Goal: Submit feedback/report problem: Provide input to the site owners about the experience or issues

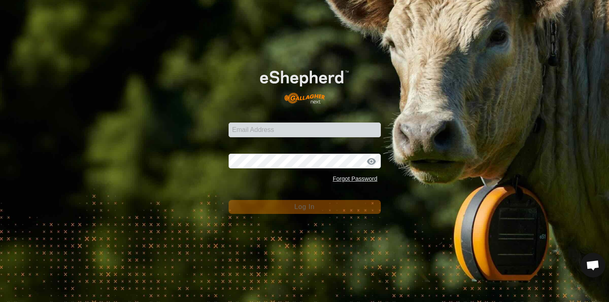
scroll to position [3394, 0]
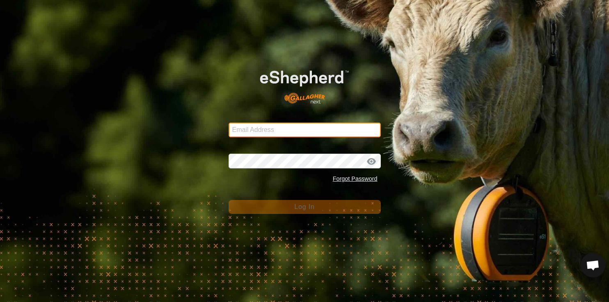
click at [287, 128] on input "Email Address" at bounding box center [304, 130] width 152 height 15
click at [281, 130] on input "Email Address" at bounding box center [304, 130] width 152 height 15
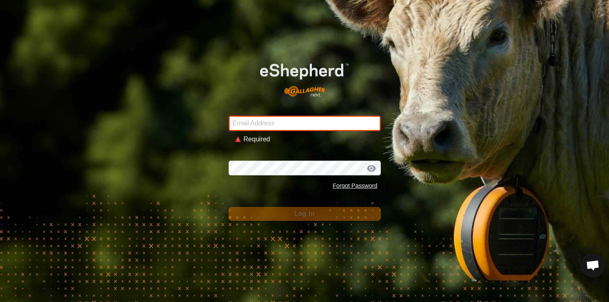
type input "[PERSON_NAME][EMAIL_ADDRESS][PERSON_NAME][DOMAIN_NAME]"
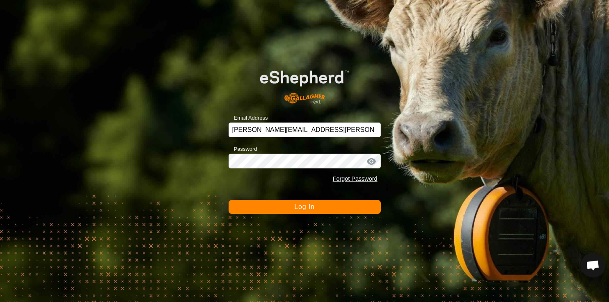
click at [274, 196] on form "Email Address [PERSON_NAME][EMAIL_ADDRESS][PERSON_NAME][DOMAIN_NAME] Password F…" at bounding box center [304, 136] width 152 height 156
click at [274, 209] on button "Log In" at bounding box center [304, 207] width 152 height 14
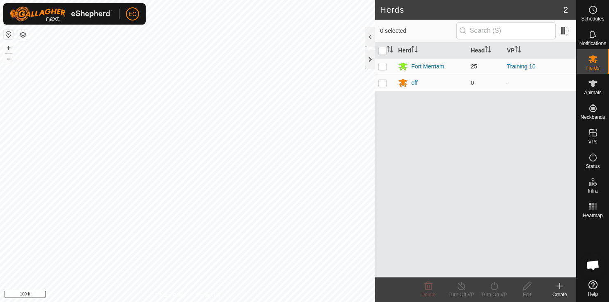
click at [382, 66] on p-checkbox at bounding box center [382, 66] width 8 height 7
checkbox input "true"
click at [492, 290] on icon at bounding box center [494, 286] width 10 height 10
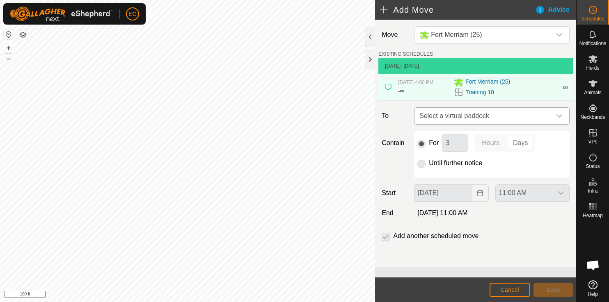
click at [457, 117] on span "Select a virtual paddock" at bounding box center [483, 116] width 135 height 16
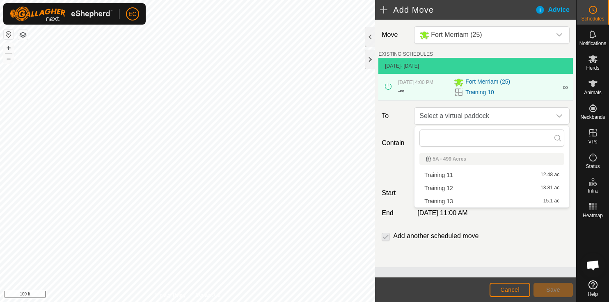
click at [448, 172] on li "Training 11 12.48 ac" at bounding box center [491, 175] width 145 height 12
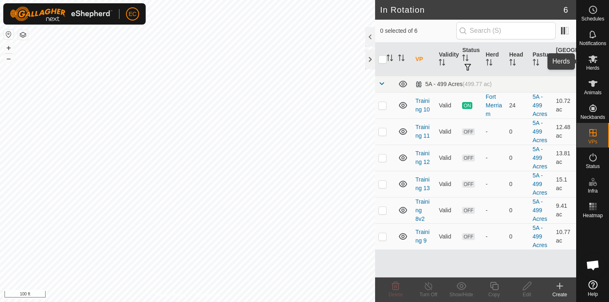
click at [593, 62] on icon at bounding box center [592, 59] width 9 height 8
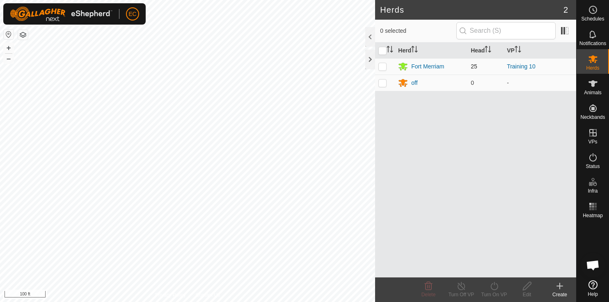
click at [383, 66] on p-checkbox at bounding box center [382, 66] width 8 height 7
checkbox input "true"
click at [492, 292] on div "Turn On VP" at bounding box center [493, 294] width 33 height 7
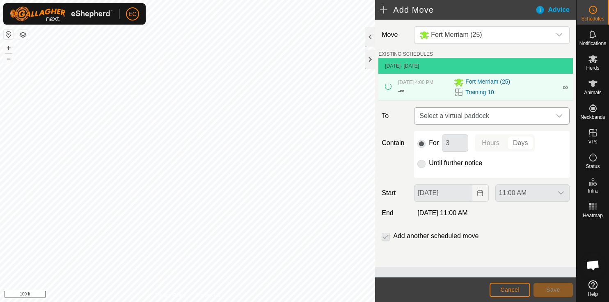
click at [447, 118] on span "Select a virtual paddock" at bounding box center [483, 116] width 135 height 16
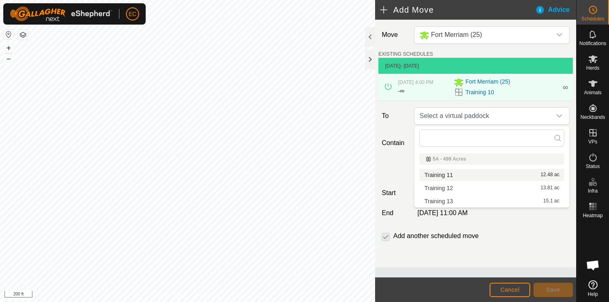
click at [447, 174] on li "Training 11 12.48 ac" at bounding box center [491, 175] width 145 height 12
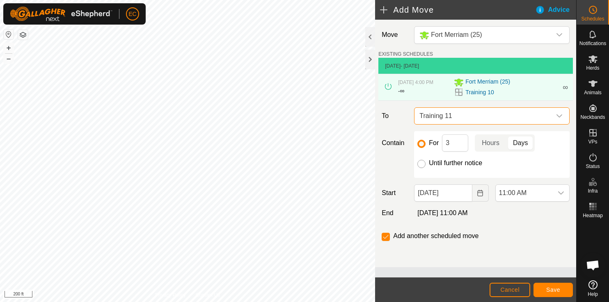
click at [421, 164] on input "Until further notice" at bounding box center [421, 164] width 8 height 8
radio input "true"
checkbox input "false"
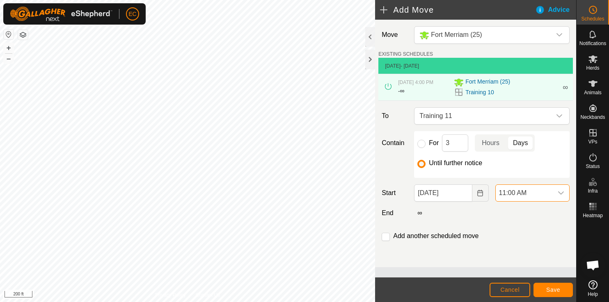
click at [517, 196] on span "11:00 AM" at bounding box center [524, 193] width 57 height 16
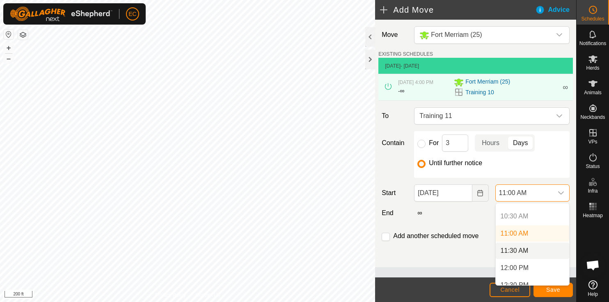
scroll to position [360, 0]
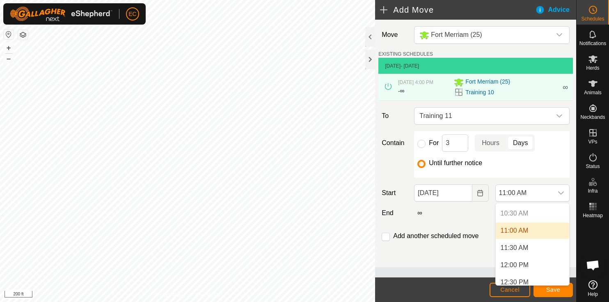
click at [511, 231] on li "11:00 AM" at bounding box center [532, 231] width 73 height 16
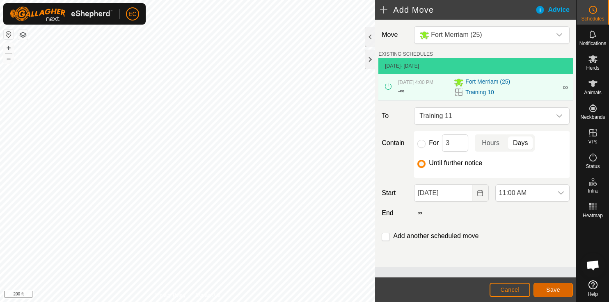
click at [559, 288] on span "Save" at bounding box center [553, 290] width 14 height 7
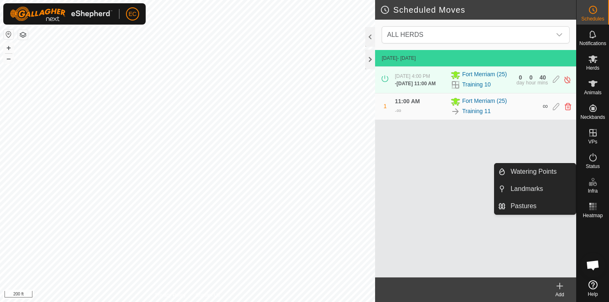
click at [592, 263] on span "Open chat" at bounding box center [593, 265] width 14 height 11
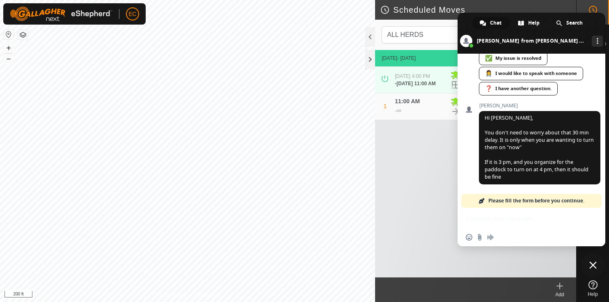
click at [508, 202] on span "Please fill the form before you continue." at bounding box center [536, 201] width 96 height 14
click at [501, 222] on div "Insert an emoji Send a file Audio message" at bounding box center [531, 227] width 148 height 39
click at [499, 219] on div "Insert an emoji Send a file Audio message" at bounding box center [531, 227] width 148 height 39
click at [531, 197] on span "Please fill the form before you continue." at bounding box center [536, 201] width 96 height 14
click at [560, 201] on span "Please fill the form before you continue." at bounding box center [536, 201] width 96 height 14
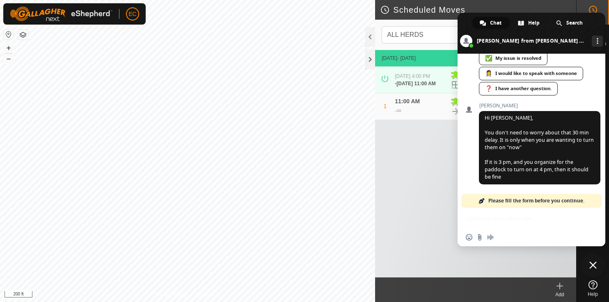
click at [492, 20] on span "Chat" at bounding box center [495, 23] width 11 height 12
click at [491, 20] on span "Chat" at bounding box center [495, 23] width 11 height 12
click at [514, 220] on div "Insert an emoji Send a file Audio message" at bounding box center [531, 227] width 148 height 39
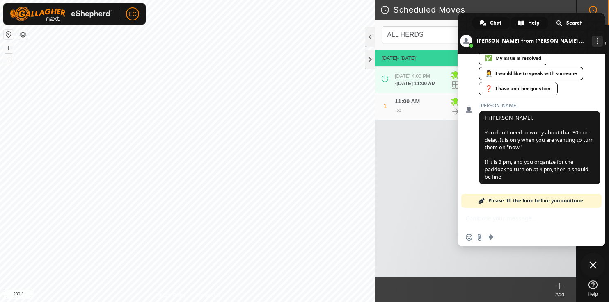
click at [524, 23] on div "Help" at bounding box center [528, 23] width 37 height 12
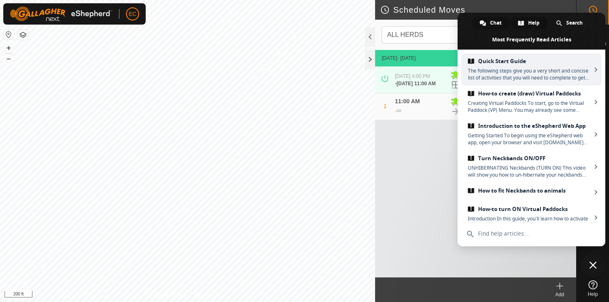
click at [482, 24] on span at bounding box center [483, 23] width 6 height 6
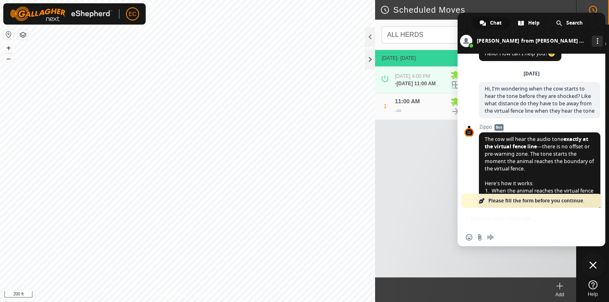
scroll to position [39, 0]
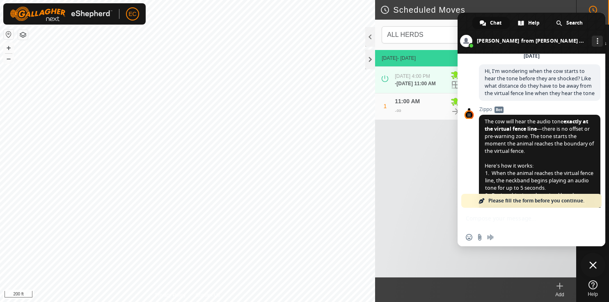
click at [500, 203] on span "Please fill the form before you continue." at bounding box center [536, 201] width 96 height 14
click at [479, 200] on span at bounding box center [481, 201] width 7 height 7
click at [484, 200] on span at bounding box center [481, 201] width 7 height 7
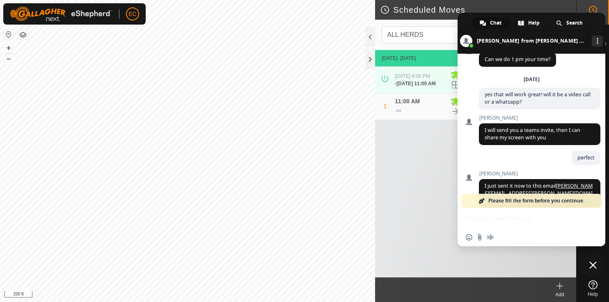
scroll to position [3394, 0]
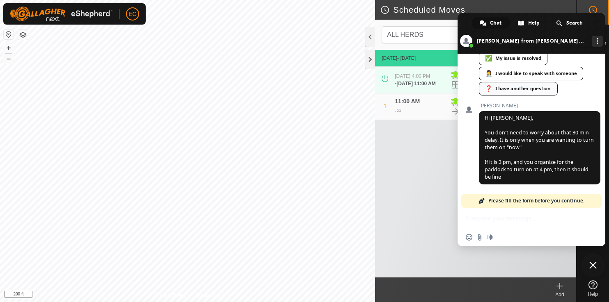
click at [509, 96] on div "❓ I have another question." at bounding box center [518, 89] width 79 height 14
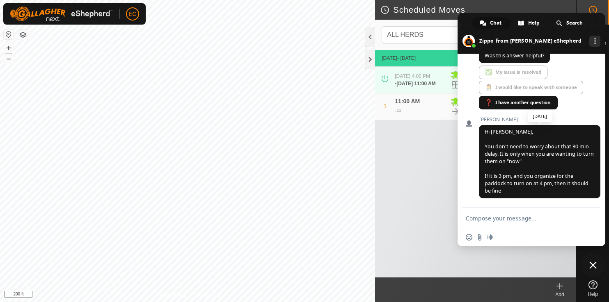
scroll to position [3380, 0]
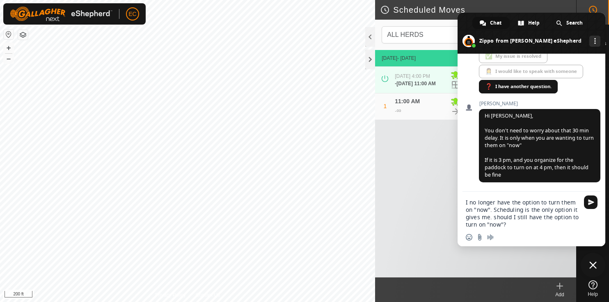
type textarea "I no longer have the option to turn them on "now". Scheduling is the only optio…"
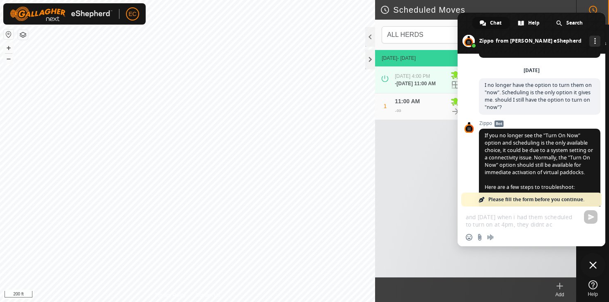
scroll to position [3802, 0]
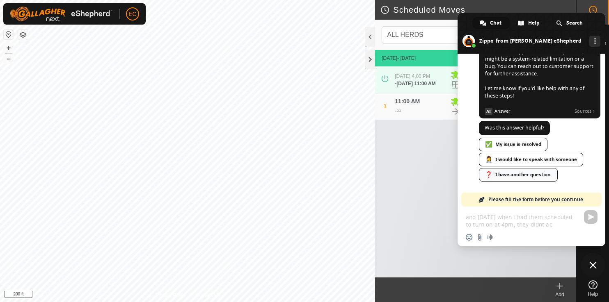
click at [510, 177] on div "❓ I have another question." at bounding box center [518, 175] width 79 height 14
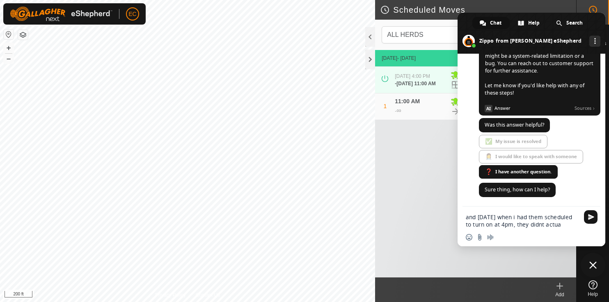
scroll to position [3805, 0]
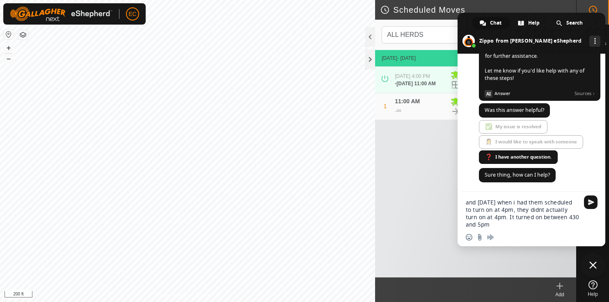
type textarea "and [DATE] when i had them scheduled to turn on at 4pm, they didnt actually tur…"
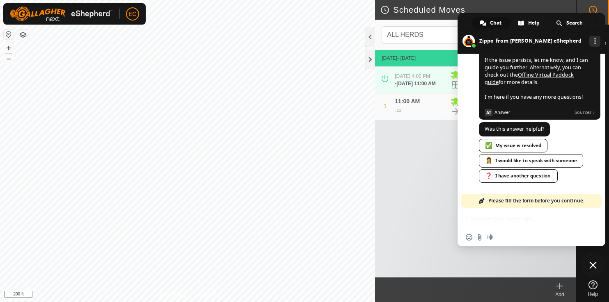
scroll to position [4364, 0]
click at [518, 159] on div "👩‍⚕️ I would like to speak with someone" at bounding box center [531, 161] width 104 height 14
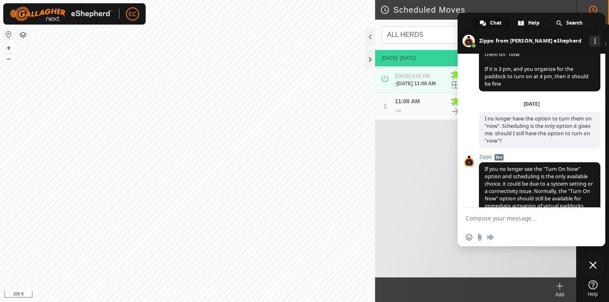
scroll to position [3424, 0]
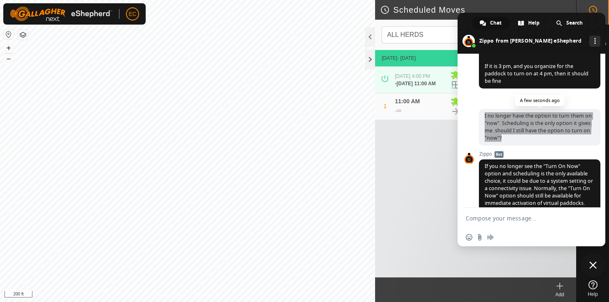
drag, startPoint x: 505, startPoint y: 203, endPoint x: 480, endPoint y: 186, distance: 31.0
click at [480, 146] on span "I no longer have the option to turn them on "now". Scheduling is the only optio…" at bounding box center [539, 127] width 121 height 37
copy span "I no longer have the option to turn them on "now". Scheduling is the only optio…"
click at [478, 220] on textarea "Compose your message..." at bounding box center [522, 218] width 113 height 7
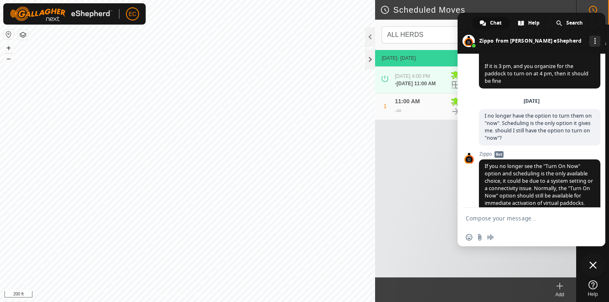
paste textarea "I no longer have the option to turn them on "now". Scheduling is the only optio…"
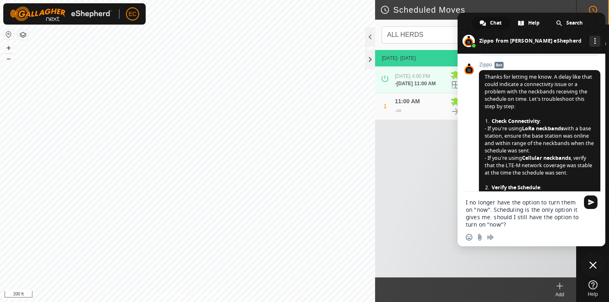
scroll to position [3914, 0]
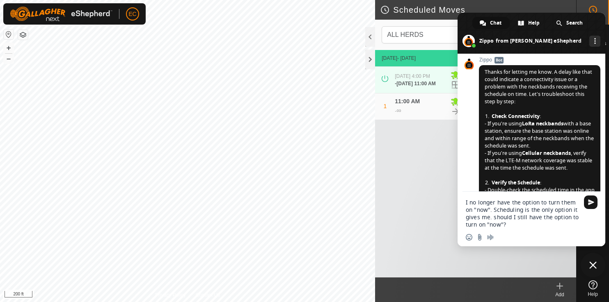
drag, startPoint x: 496, startPoint y: 102, endPoint x: 593, endPoint y: 114, distance: 97.9
click at [593, 51] on span "and [DATE] when i had them scheduled to turn on at 4pm, they didnt actually tur…" at bounding box center [539, 36] width 121 height 29
copy span "[DATE] when i had them scheduled to turn on at 4pm, they didnt actually turn on…"
click at [466, 203] on textarea "I no longer have the option to turn them on "now". Scheduling is the only optio…" at bounding box center [522, 214] width 113 height 30
click at [465, 201] on div "I no longer have the option to turn them on "now". Scheduling is the only optio…" at bounding box center [531, 211] width 148 height 38
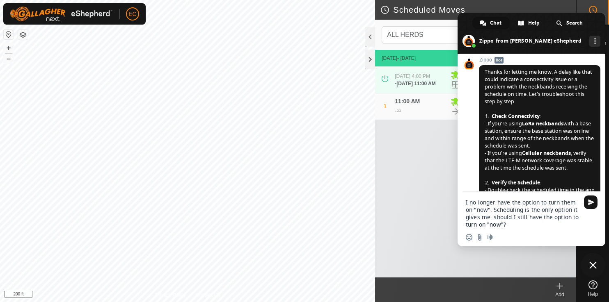
click at [466, 203] on textarea "I no longer have the option to turn them on "now". Scheduling is the only optio…" at bounding box center [522, 214] width 113 height 30
paste textarea "[DATE] when i had them scheduled to turn on at 4pm, they didnt actually turn on…"
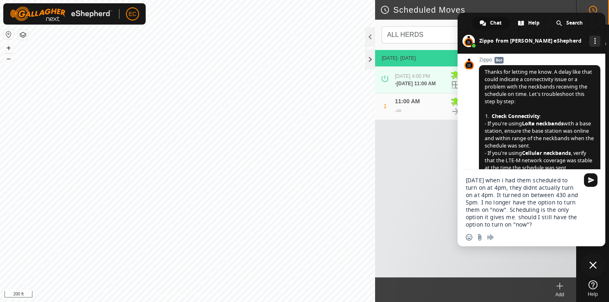
click at [542, 223] on textarea "[DATE] when i had them scheduled to turn on at 4pm, they didnt actually turn on…" at bounding box center [522, 203] width 113 height 52
drag, startPoint x: 538, startPoint y: 227, endPoint x: 442, endPoint y: 175, distance: 109.4
click at [442, 175] on body "EC Schedules Notifications Herds Animals Neckbands VPs Status Infra Heatmap Hel…" at bounding box center [304, 151] width 609 height 302
type textarea "[DATE] when i had them scheduled to turn on at 4pm, they didnt actually turn on…"
click at [557, 6] on h2 "Scheduled Moves" at bounding box center [478, 10] width 196 height 10
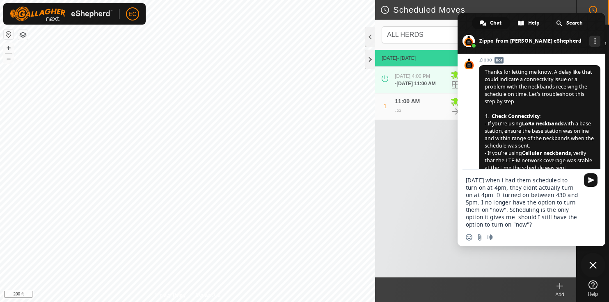
click at [601, 23] on span at bounding box center [531, 33] width 148 height 41
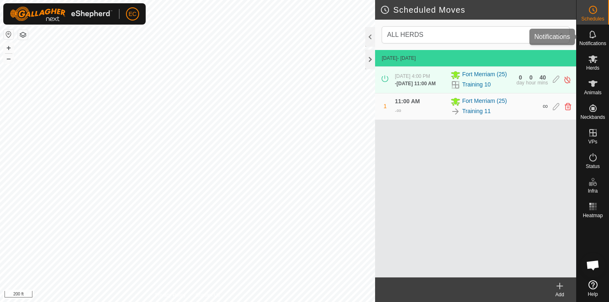
click at [592, 41] on span "Notifications" at bounding box center [592, 43] width 27 height 5
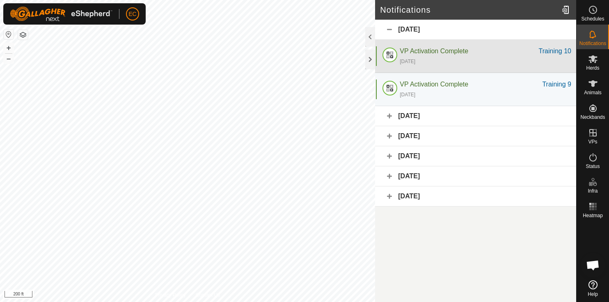
click at [478, 61] on div "[DATE]" at bounding box center [485, 61] width 171 height 10
click at [545, 53] on div "Training 10" at bounding box center [555, 51] width 32 height 10
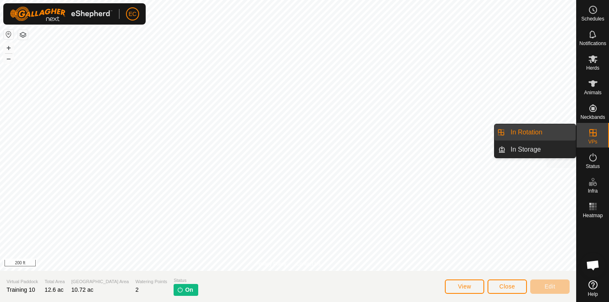
click at [593, 163] on es-activation-svg-icon at bounding box center [592, 157] width 15 height 13
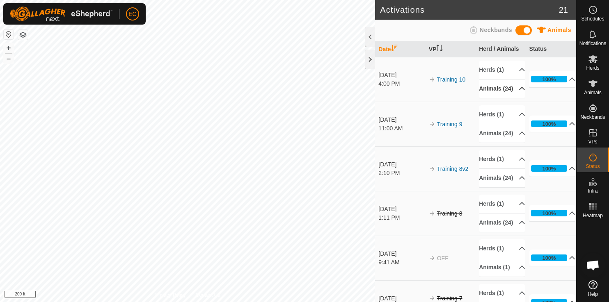
click at [516, 92] on p-accordion-header "Animals (24)" at bounding box center [502, 89] width 46 height 18
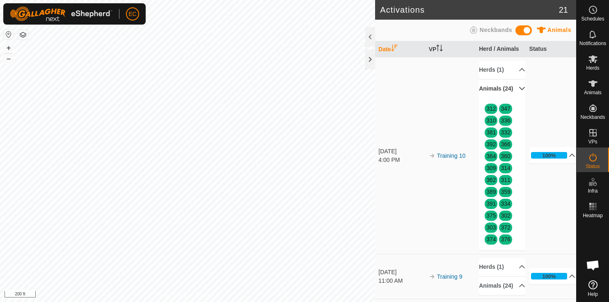
click at [516, 92] on p-accordion-header "Animals (24)" at bounding box center [502, 89] width 46 height 18
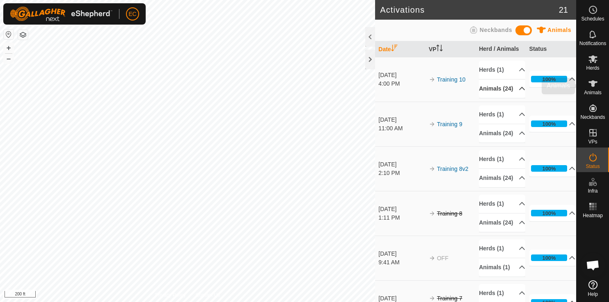
click at [593, 89] on es-animals-svg-icon at bounding box center [592, 83] width 15 height 13
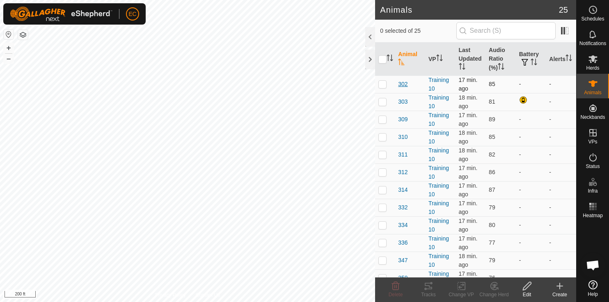
click at [404, 82] on span "302" at bounding box center [402, 84] width 9 height 9
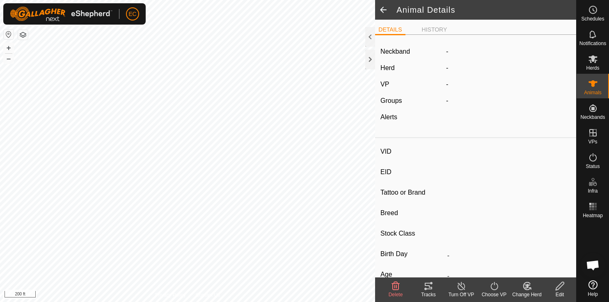
type input "302"
type input "-"
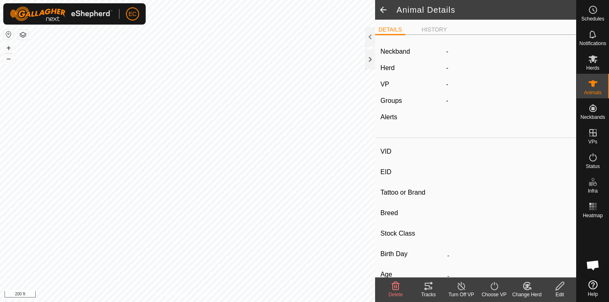
type input "-"
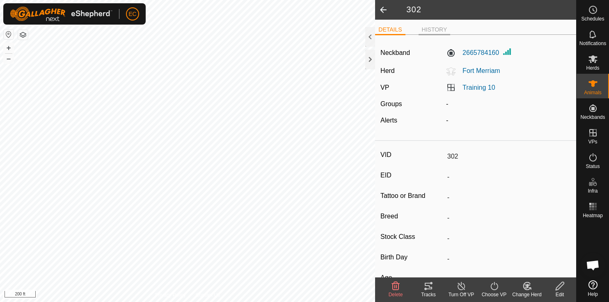
click at [433, 30] on li "HISTORY" at bounding box center [434, 30] width 32 height 10
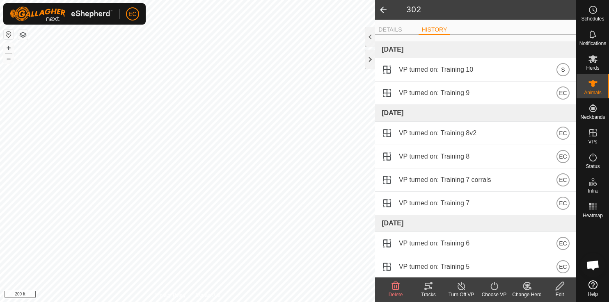
click at [387, 9] on span at bounding box center [383, 10] width 16 height 20
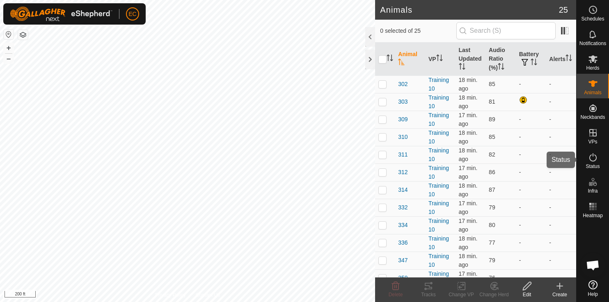
click at [592, 160] on icon at bounding box center [593, 158] width 10 height 10
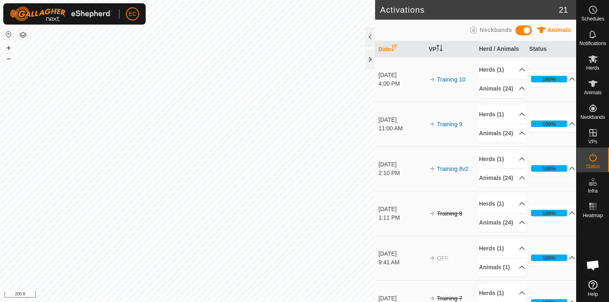
click at [590, 264] on span "Open chat" at bounding box center [593, 265] width 14 height 11
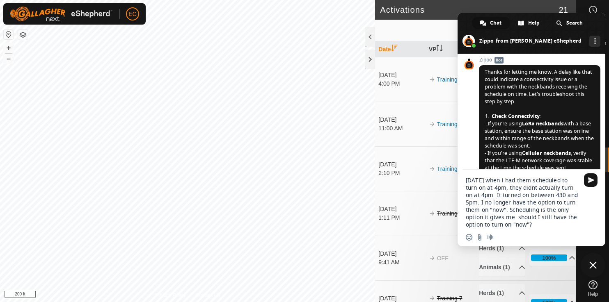
scroll to position [4406, 0]
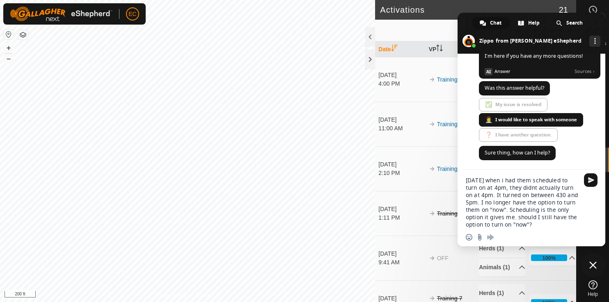
click at [530, 202] on textarea "[DATE] when i had them scheduled to turn on at 4pm, they didnt actually turn on…" at bounding box center [522, 203] width 113 height 52
click at [477, 205] on textarea "[DATE] when i had them scheduled to turn on at 4pm, they didnt actually turn on…" at bounding box center [522, 203] width 113 height 52
click at [481, 201] on textarea "[DATE] when i had them scheduled to turn on at 4pm, they didnt actually turn on…" at bounding box center [522, 203] width 113 height 52
drag, startPoint x: 529, startPoint y: 194, endPoint x: 499, endPoint y: 196, distance: 30.4
click at [498, 196] on textarea "[DATE] when i had them scheduled to turn on at 4pm, they didnt actually turn on…" at bounding box center [522, 203] width 113 height 52
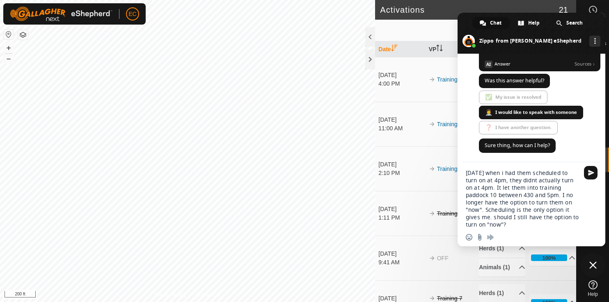
click at [565, 197] on textarea "[DATE] when i had them scheduled to turn on at 4pm, they didnt actually turn on…" at bounding box center [522, 198] width 113 height 59
type textarea "[DATE] when i had them scheduled to turn on at 4pm, they didnt actually turn on…"
click at [530, 226] on textarea "[DATE] when i had them scheduled to turn on at 4pm, they didnt actually turn on…" at bounding box center [522, 198] width 113 height 59
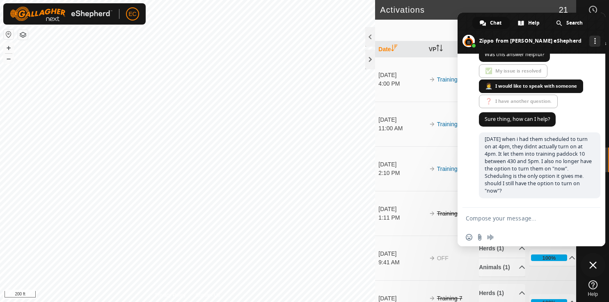
scroll to position [4441, 0]
click at [371, 59] on div at bounding box center [370, 60] width 10 height 20
